Goal: Task Accomplishment & Management: Manage account settings

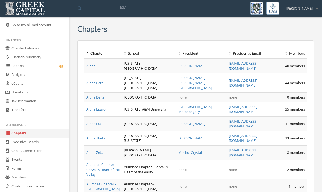
click at [26, 64] on link "Reports" at bounding box center [34, 66] width 69 height 9
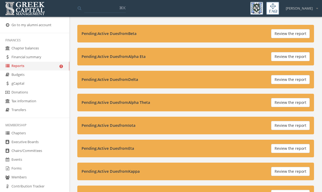
click at [284, 34] on button "Review the report" at bounding box center [290, 33] width 39 height 9
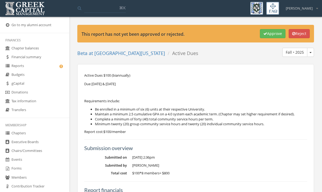
click at [261, 37] on button "Approve" at bounding box center [273, 33] width 26 height 9
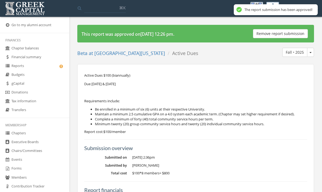
click at [34, 64] on link "Reports" at bounding box center [34, 66] width 69 height 9
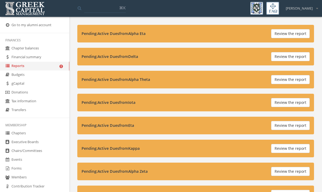
click at [282, 36] on button "Review the report" at bounding box center [290, 33] width 39 height 9
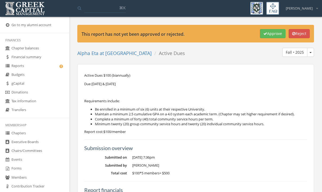
click at [267, 34] on button "Approve" at bounding box center [273, 33] width 26 height 9
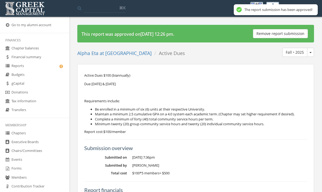
click at [25, 67] on link "Reports" at bounding box center [34, 66] width 69 height 9
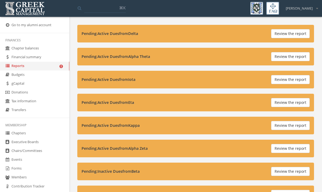
click at [283, 33] on button "Review the report" at bounding box center [290, 33] width 39 height 9
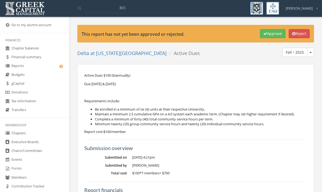
click at [264, 33] on icon "button" at bounding box center [266, 34] width 4 height 4
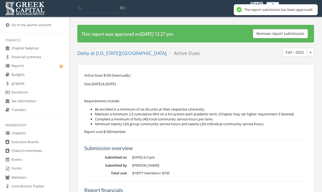
click at [44, 66] on link "Reports" at bounding box center [34, 66] width 69 height 9
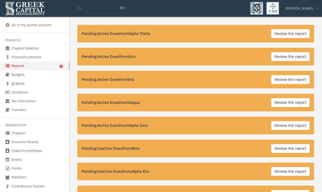
click at [277, 36] on button "Review the report" at bounding box center [290, 33] width 39 height 9
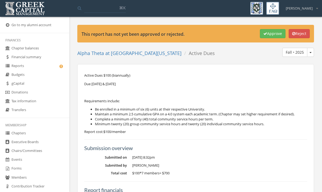
click at [266, 34] on button "Approve" at bounding box center [273, 33] width 26 height 9
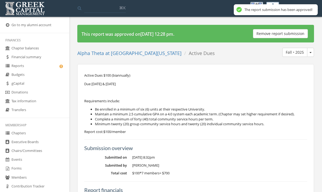
click at [29, 68] on link "Reports" at bounding box center [34, 66] width 69 height 9
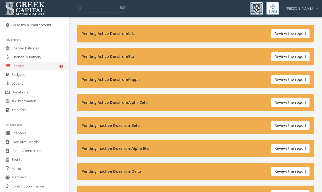
click at [280, 35] on button "Review the report" at bounding box center [290, 33] width 39 height 9
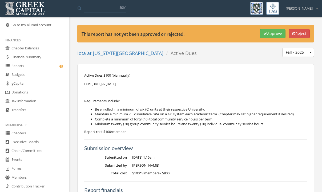
click at [268, 34] on button "Approve" at bounding box center [273, 33] width 26 height 9
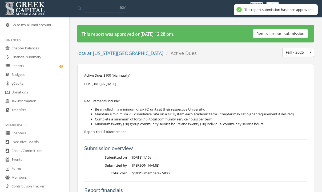
click at [39, 66] on link "Reports" at bounding box center [34, 66] width 69 height 9
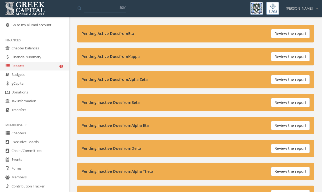
click at [275, 35] on button "Review the report" at bounding box center [290, 33] width 39 height 9
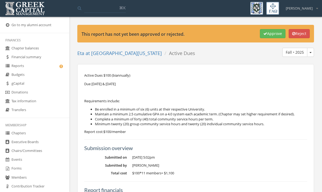
click at [264, 35] on icon "button" at bounding box center [266, 34] width 4 height 4
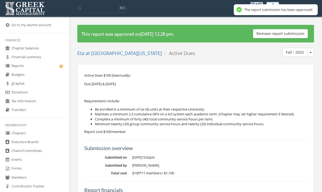
click at [33, 65] on link "Reports" at bounding box center [34, 66] width 69 height 9
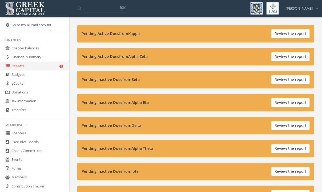
click at [276, 33] on button "Review the report" at bounding box center [290, 33] width 39 height 9
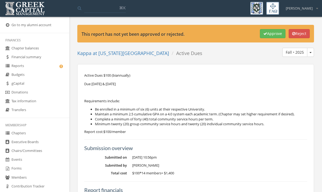
click at [266, 34] on button "Approve" at bounding box center [273, 33] width 26 height 9
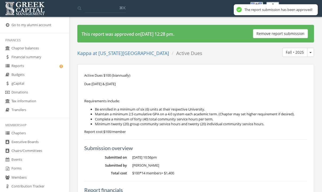
click at [39, 66] on link "Reports" at bounding box center [34, 66] width 69 height 9
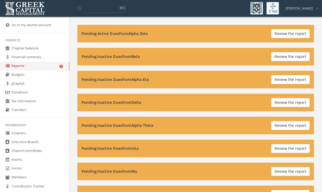
click at [274, 34] on button "Review the report" at bounding box center [290, 33] width 39 height 9
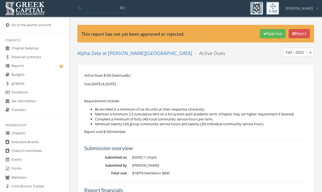
click at [265, 32] on button "Approve" at bounding box center [273, 33] width 26 height 9
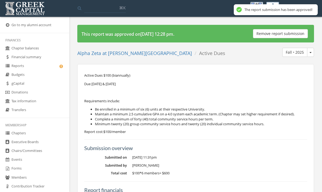
click at [44, 64] on link "Reports" at bounding box center [34, 66] width 69 height 9
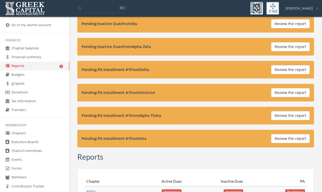
scroll to position [125, 0]
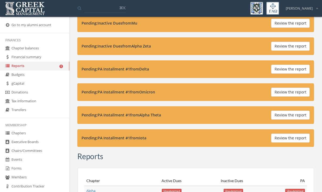
click at [278, 70] on button "Review the report" at bounding box center [290, 69] width 39 height 9
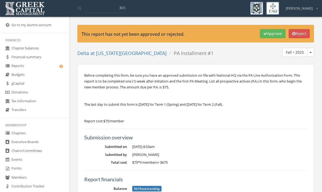
click at [262, 37] on button "Approve" at bounding box center [273, 33] width 26 height 9
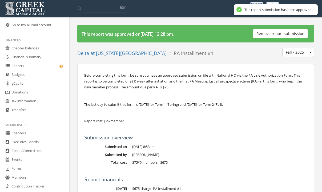
click at [48, 66] on link "Reports" at bounding box center [34, 66] width 69 height 9
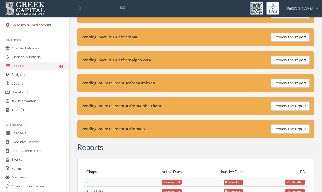
scroll to position [113, 0]
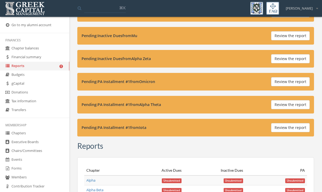
click at [282, 80] on button "Review the report" at bounding box center [290, 81] width 39 height 9
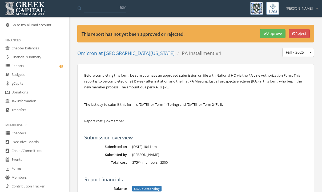
click at [261, 37] on button "Approve" at bounding box center [273, 33] width 26 height 9
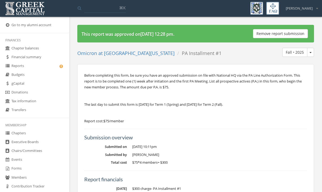
click at [44, 66] on link "Reports" at bounding box center [34, 66] width 69 height 9
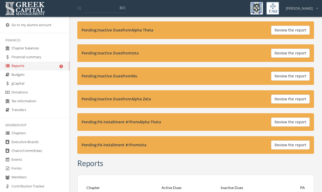
scroll to position [73, 0]
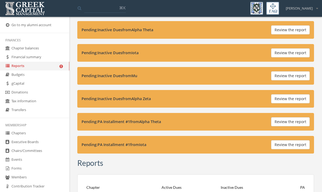
click at [273, 122] on button "Review the report" at bounding box center [290, 121] width 39 height 9
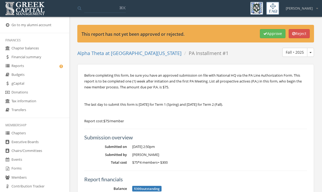
click at [264, 35] on icon "button" at bounding box center [266, 34] width 4 height 4
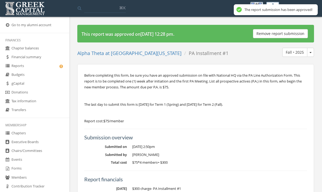
click at [44, 71] on link "Budgets" at bounding box center [34, 74] width 69 height 9
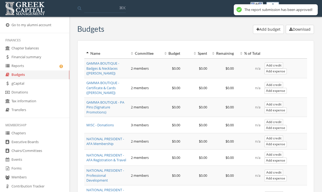
click at [39, 65] on link "Reports" at bounding box center [34, 66] width 69 height 9
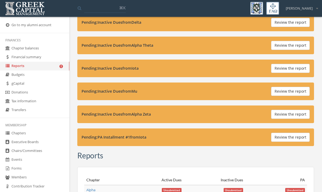
scroll to position [58, 0]
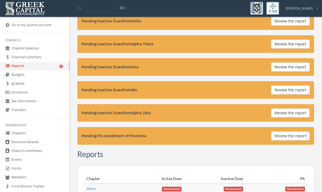
click at [279, 138] on button "Review the report" at bounding box center [290, 135] width 39 height 9
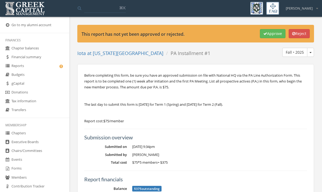
click at [264, 34] on icon "button" at bounding box center [266, 34] width 4 height 4
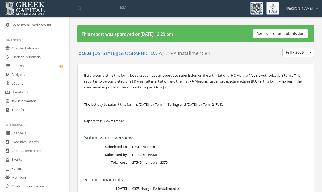
click at [32, 68] on link "Reports" at bounding box center [34, 66] width 69 height 9
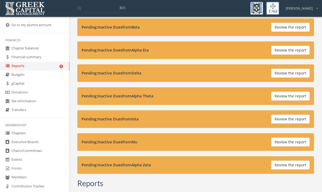
scroll to position [6, 0]
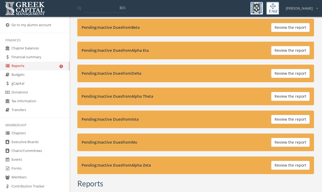
click at [278, 167] on button "Review the report" at bounding box center [290, 165] width 39 height 9
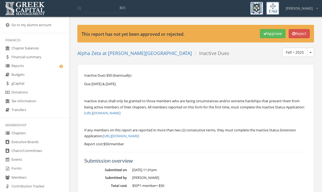
click at [264, 35] on icon "button" at bounding box center [266, 34] width 4 height 4
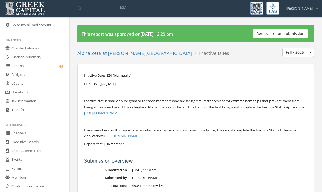
click at [35, 66] on link "Reports" at bounding box center [34, 66] width 69 height 9
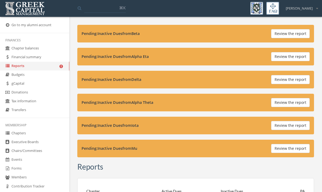
click at [282, 147] on button "Review the report" at bounding box center [290, 148] width 39 height 9
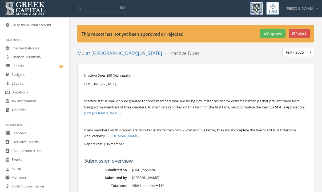
click at [282, 147] on div "Inactive Dues $50 (biannually) Due [DATE] & [DATE] Inactive status shall only b…" at bounding box center [195, 160] width 237 height 193
click at [260, 35] on button "Approve" at bounding box center [273, 33] width 26 height 9
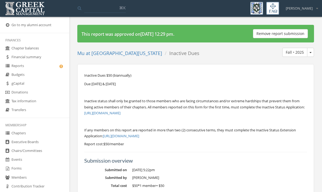
click at [41, 65] on link "Reports" at bounding box center [34, 66] width 69 height 9
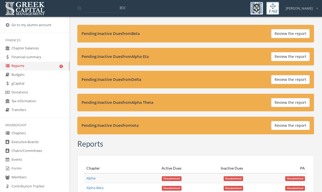
click at [279, 127] on button "Review the report" at bounding box center [290, 125] width 39 height 9
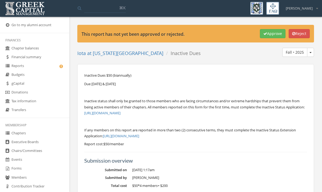
click at [267, 33] on button "Approve" at bounding box center [273, 33] width 26 height 9
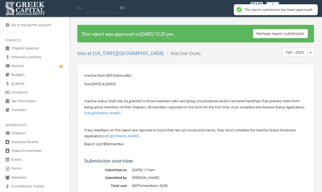
click at [51, 64] on link "Reports" at bounding box center [34, 66] width 69 height 9
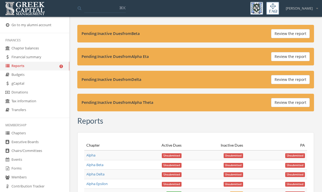
click at [278, 104] on button "Review the report" at bounding box center [290, 102] width 39 height 9
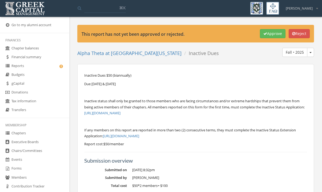
click at [269, 31] on button "Approve" at bounding box center [273, 33] width 26 height 9
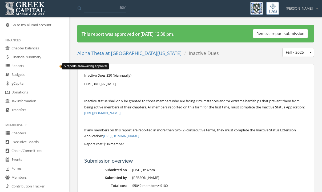
click at [58, 67] on icon at bounding box center [60, 66] width 5 height 5
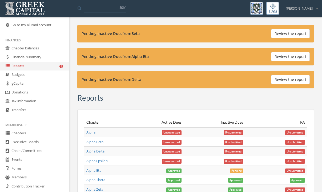
click at [278, 80] on button "Review the report" at bounding box center [290, 79] width 39 height 9
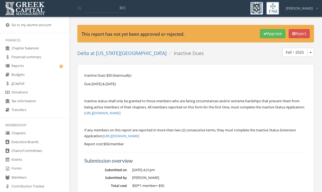
click at [264, 34] on icon "button" at bounding box center [266, 34] width 4 height 4
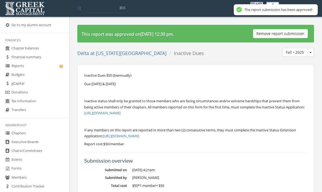
click at [43, 66] on link "Reports" at bounding box center [34, 66] width 69 height 9
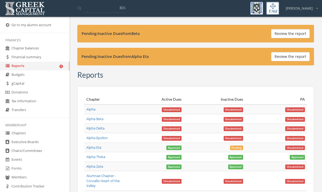
click at [276, 60] on button "Review the report" at bounding box center [290, 56] width 39 height 9
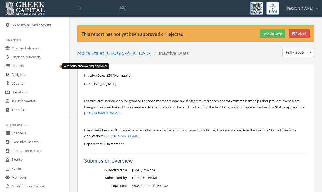
click at [58, 67] on icon at bounding box center [60, 66] width 5 height 5
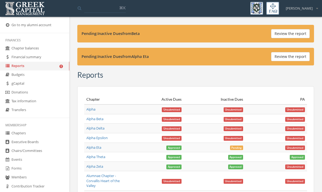
click at [277, 36] on button "Review the report" at bounding box center [290, 33] width 39 height 9
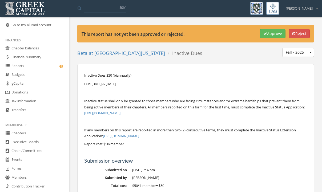
click at [163, 126] on div "Inactive Dues $50 (biannually) Due [DATE] & [DATE] Inactive status shall only b…" at bounding box center [195, 105] width 223 height 66
click at [267, 35] on button "Approve" at bounding box center [273, 33] width 26 height 9
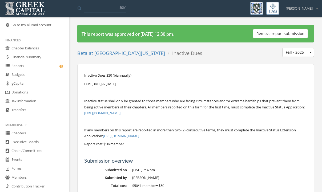
click at [24, 165] on link "Forms" at bounding box center [34, 168] width 69 height 9
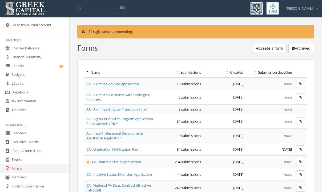
click at [112, 164] on span "CA - Inactive Status Application" at bounding box center [113, 161] width 55 height 5
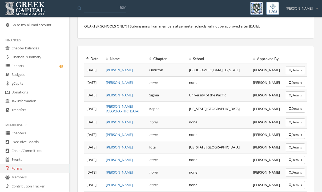
scroll to position [191, 0]
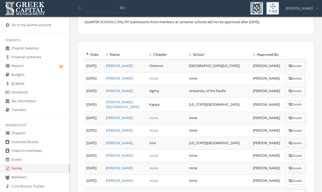
click at [88, 56] on icon at bounding box center [87, 55] width 2 height 4
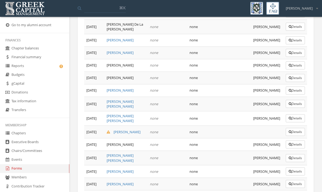
scroll to position [382, 0]
click at [293, 44] on button "Details" at bounding box center [295, 40] width 19 height 8
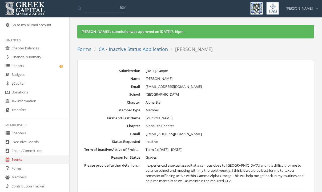
click at [27, 67] on link "Reports" at bounding box center [34, 66] width 69 height 9
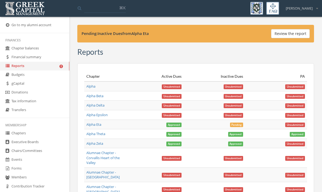
click at [295, 36] on button "Review the report" at bounding box center [290, 33] width 39 height 9
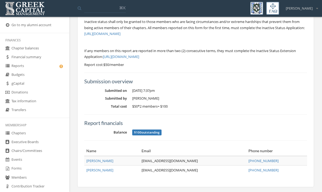
scroll to position [81, 0]
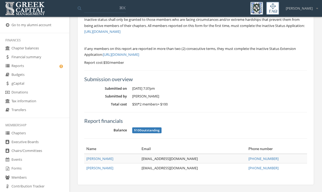
click at [106, 169] on span "[PERSON_NAME]" at bounding box center [99, 167] width 27 height 5
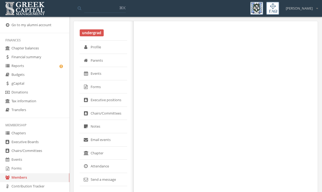
click at [98, 88] on link "Forms" at bounding box center [104, 86] width 48 height 13
click at [35, 66] on link "Reports" at bounding box center [34, 66] width 69 height 9
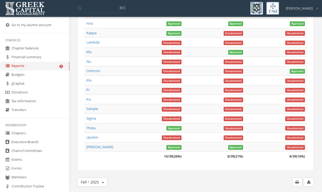
scroll to position [508, 0]
click at [105, 181] on button "Fall • 2025" at bounding box center [92, 181] width 30 height 9
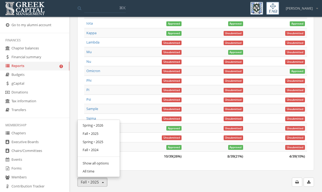
click at [105, 144] on link "Spring • 2025" at bounding box center [99, 142] width 38 height 8
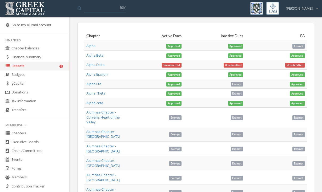
scroll to position [0, 0]
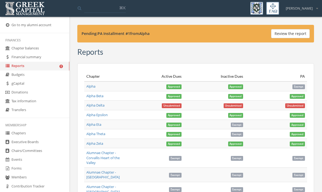
click at [90, 106] on link "Alpha Delta" at bounding box center [95, 105] width 18 height 5
click at [94, 108] on link "Alpha Delta" at bounding box center [95, 105] width 18 height 5
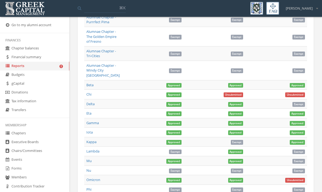
scroll to position [508, 0]
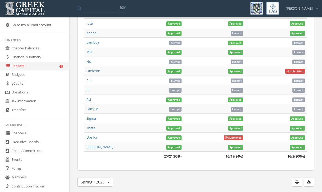
click at [107, 180] on button "Spring • 2025" at bounding box center [95, 181] width 36 height 9
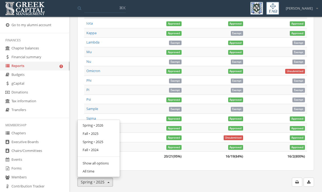
click at [107, 135] on link "Fall • 2025" at bounding box center [99, 133] width 38 height 8
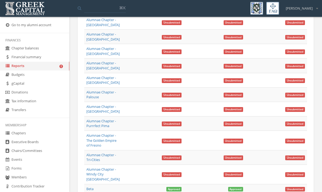
scroll to position [0, 0]
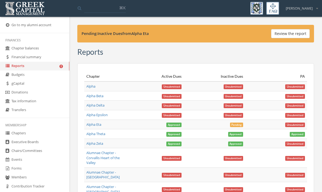
click at [100, 127] on link "Alpha Eta" at bounding box center [93, 124] width 15 height 5
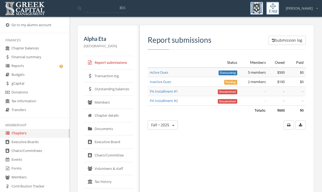
click at [168, 74] on link "Active Dues" at bounding box center [159, 72] width 18 height 5
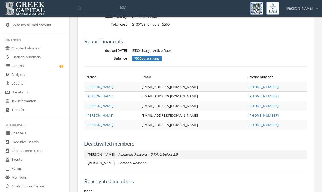
scroll to position [167, 0]
